Goal: Navigation & Orientation: Find specific page/section

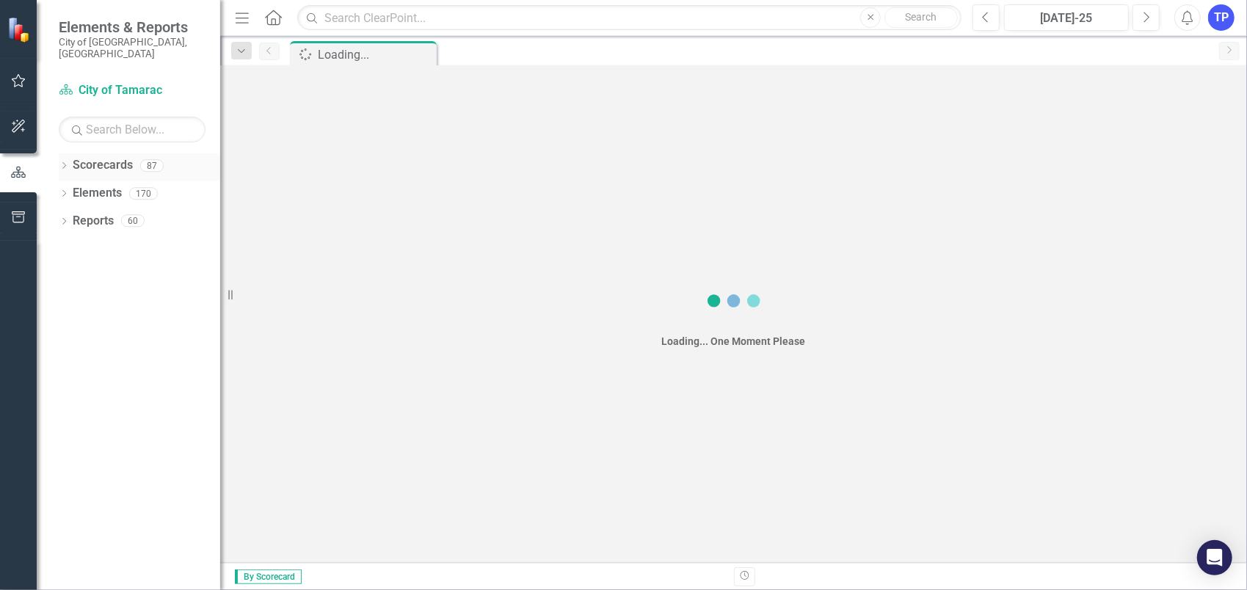
click at [104, 159] on link "Scorecards" at bounding box center [103, 165] width 60 height 17
click at [65, 163] on icon "Dropdown" at bounding box center [64, 167] width 10 height 8
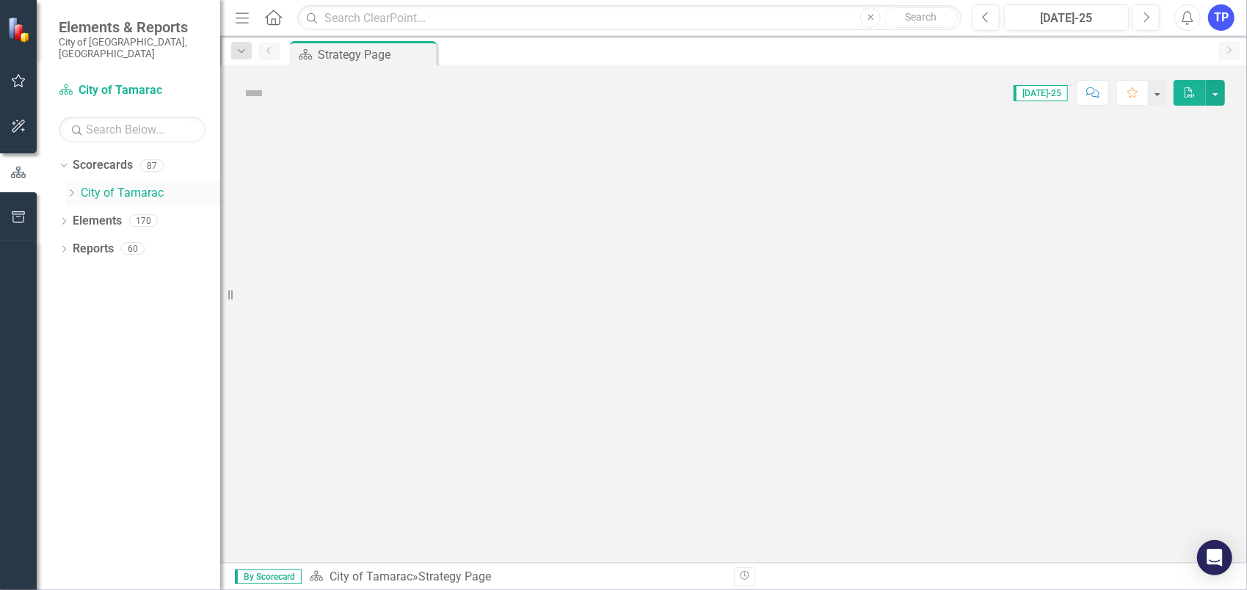
click at [116, 185] on link "City of Tamarac" at bounding box center [150, 193] width 139 height 17
click at [71, 189] on icon "Dropdown" at bounding box center [71, 193] width 11 height 9
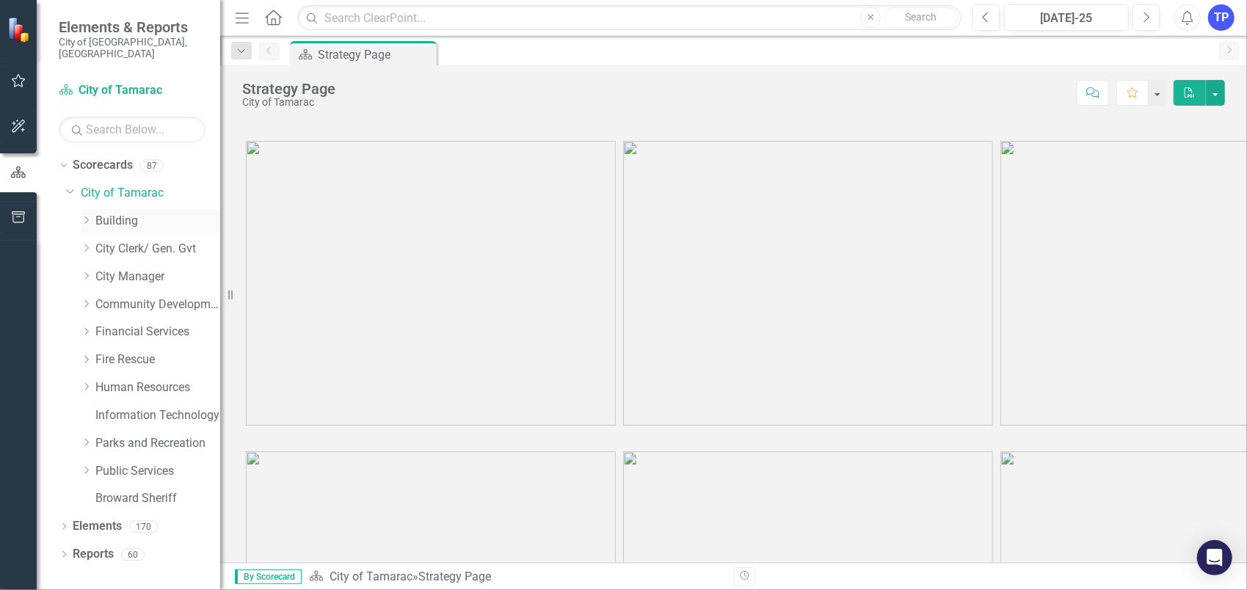
click at [130, 213] on link "Building" at bounding box center [157, 221] width 125 height 17
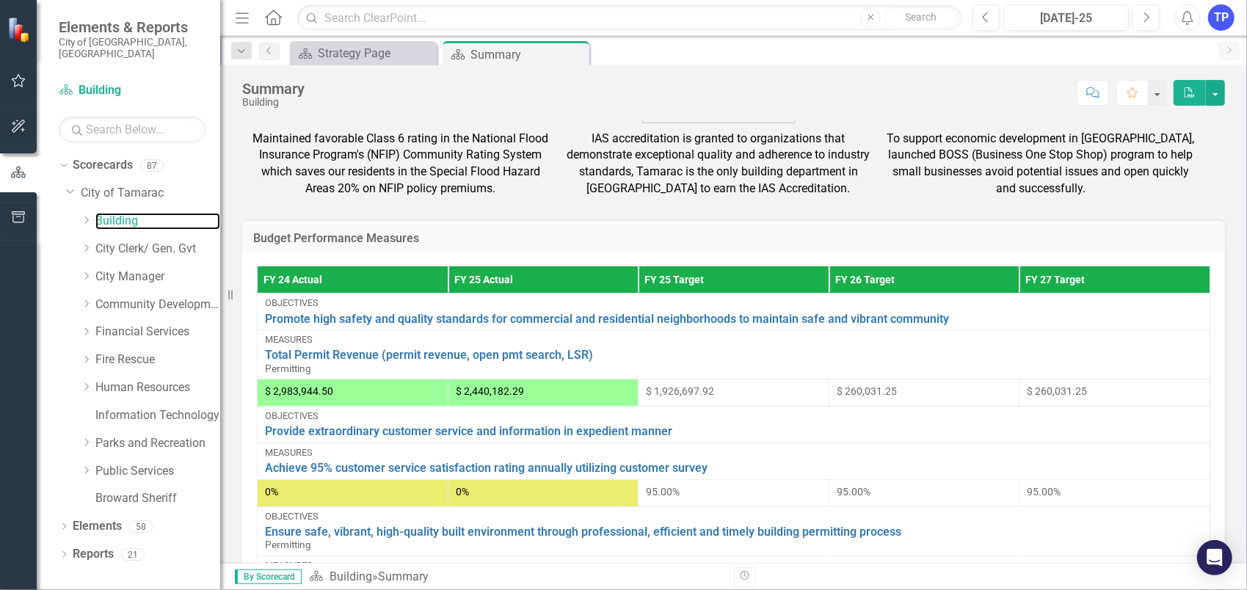
scroll to position [514, 0]
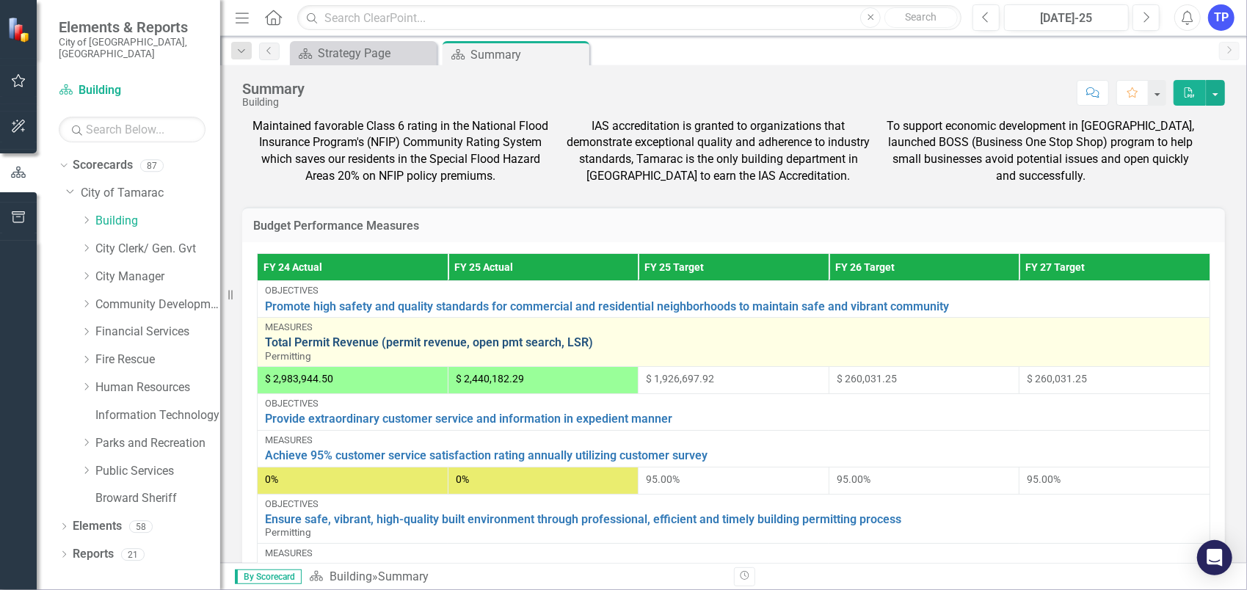
click at [301, 338] on link "Total Permit Revenue (permit revenue, open pmt search, LSR)" at bounding box center [733, 342] width 937 height 13
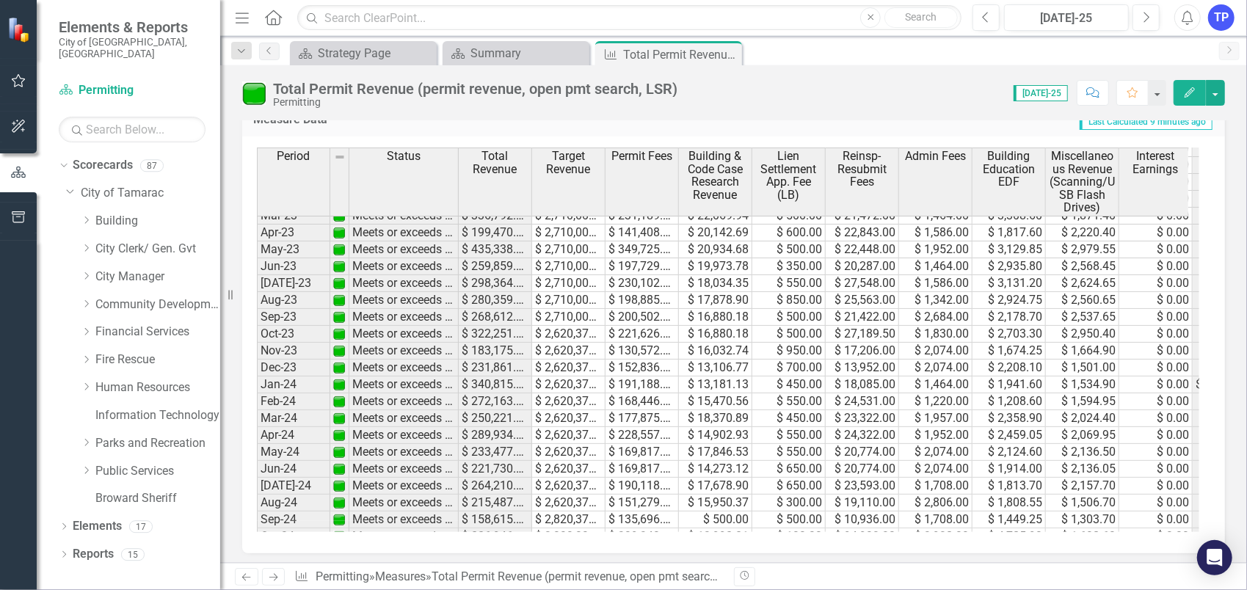
scroll to position [37, 0]
